Goal: Use online tool/utility: Utilize a website feature to perform a specific function

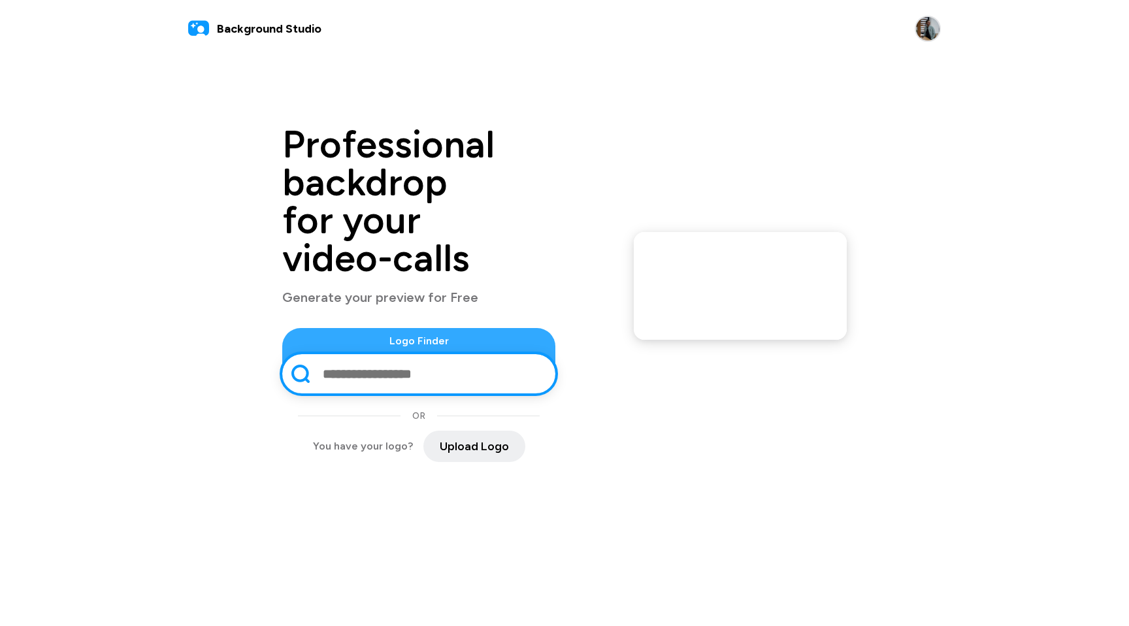
click at [461, 110] on div "Professional backdrop for your video-calls Generate your preview for Free Logo …" at bounding box center [564, 294] width 784 height 368
click at [447, 80] on div "Background Studio Professional backdrop for your video-calls Generate your prev…" at bounding box center [564, 238] width 1129 height 477
click at [528, 160] on div "Professional backdrop for your video-calls Generate your preview for Free Logo …" at bounding box center [564, 293] width 564 height 336
click at [440, 438] on span "Upload Logo" at bounding box center [474, 447] width 69 height 18
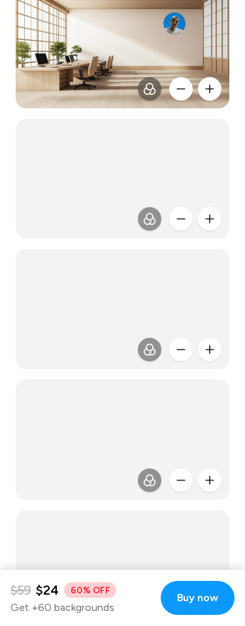
scroll to position [4187, 0]
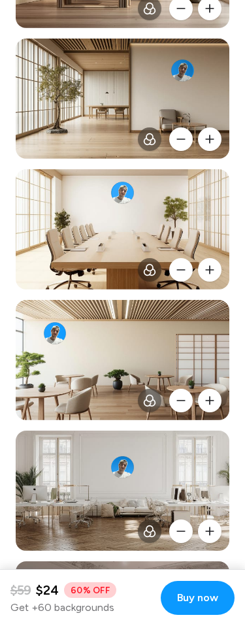
click at [186, 142] on button at bounding box center [181, 139] width 24 height 24
click at [210, 137] on button at bounding box center [210, 139] width 24 height 24
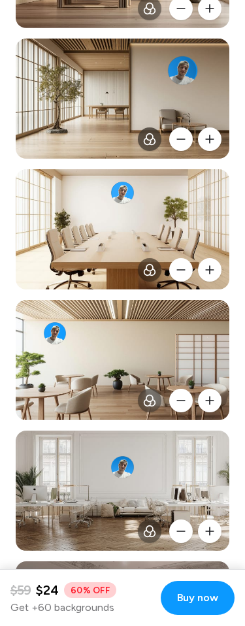
click at [142, 143] on button at bounding box center [150, 139] width 24 height 24
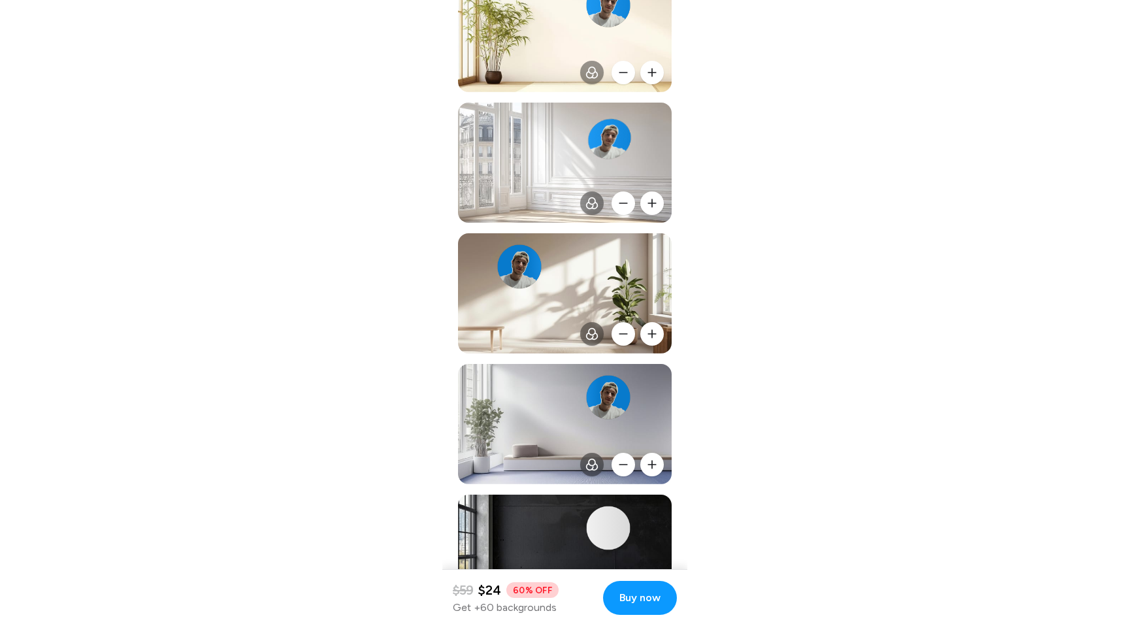
scroll to position [0, 0]
